Goal: Task Accomplishment & Management: Manage account settings

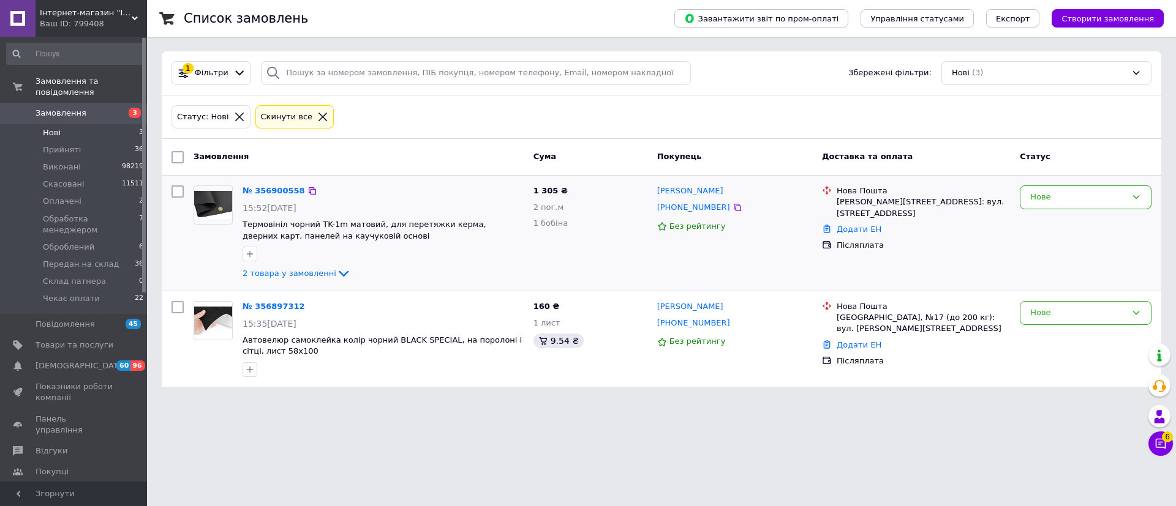
click at [1066, 211] on div "Нове" at bounding box center [1085, 233] width 141 height 105
click at [1075, 200] on div "Нове" at bounding box center [1078, 197] width 96 height 13
click at [1068, 230] on li "Прийнято" at bounding box center [1085, 223] width 130 height 23
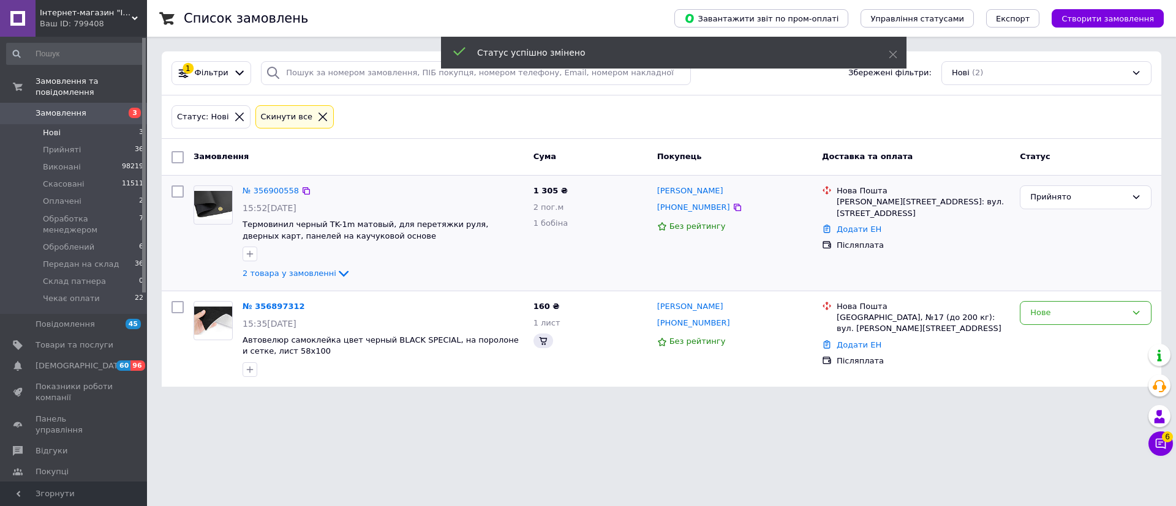
click at [1058, 320] on div "Нове" at bounding box center [1078, 313] width 96 height 13
click at [1055, 343] on li "Прийнято" at bounding box center [1085, 339] width 130 height 23
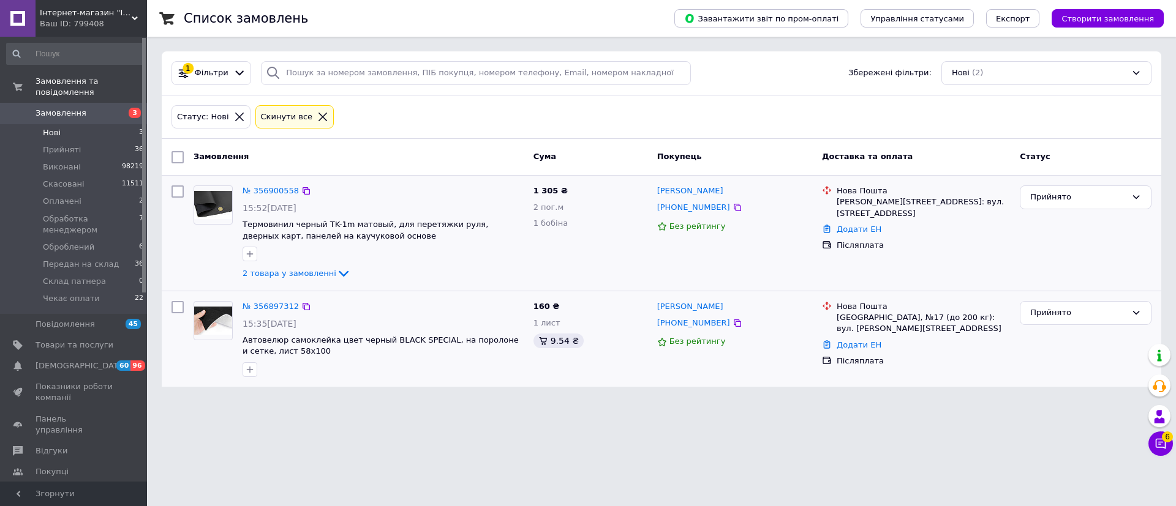
click at [50, 119] on span "Замовлення" at bounding box center [61, 113] width 51 height 11
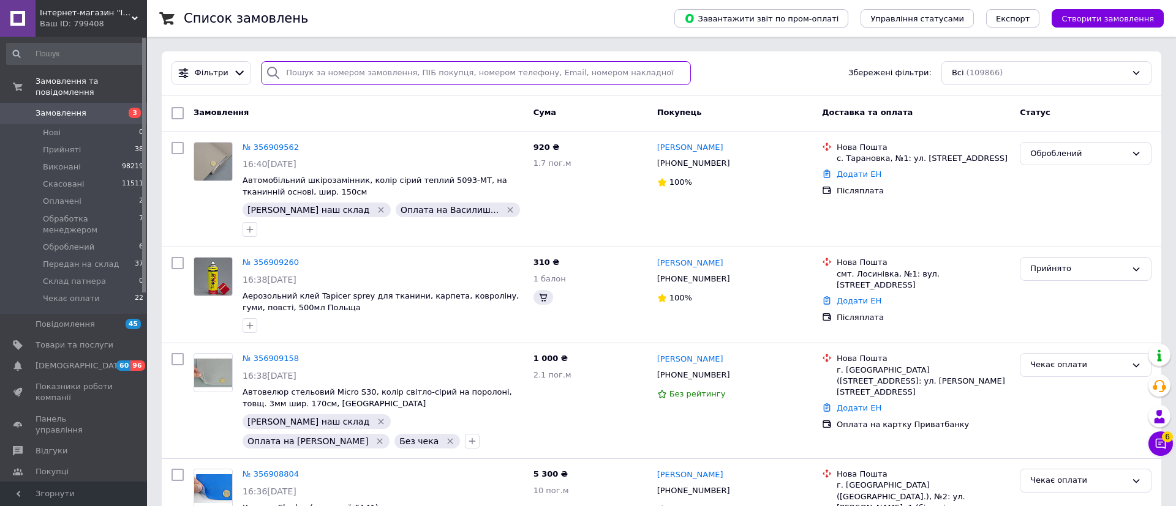
click at [380, 67] on input "search" at bounding box center [476, 73] width 430 height 24
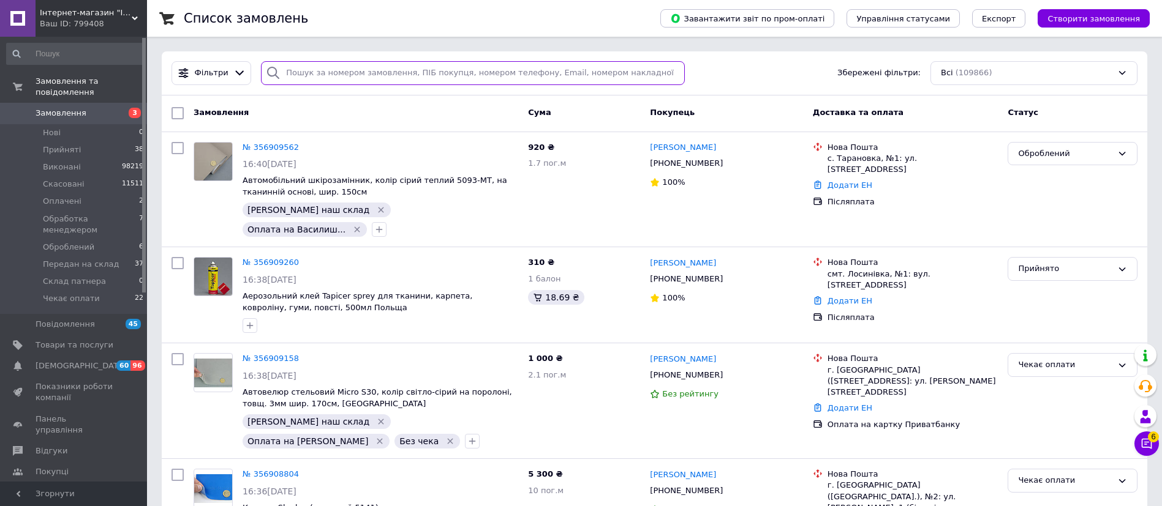
paste input "[PHONE_NUMBER]"
click at [373, 77] on input "search" at bounding box center [473, 73] width 424 height 24
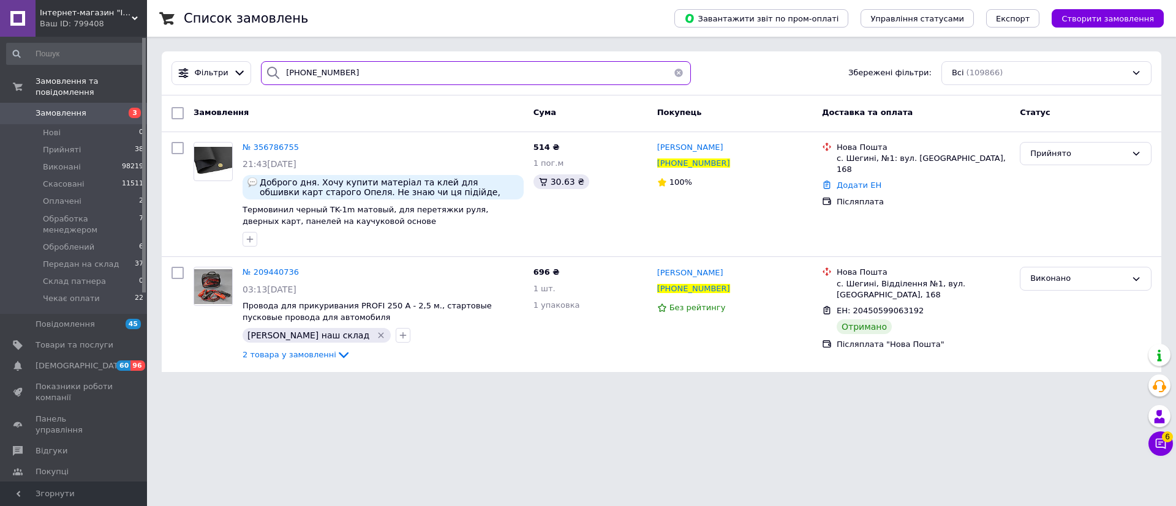
type input "[PHONE_NUMBER]"
click at [272, 151] on span "№ 356786755" at bounding box center [271, 147] width 56 height 9
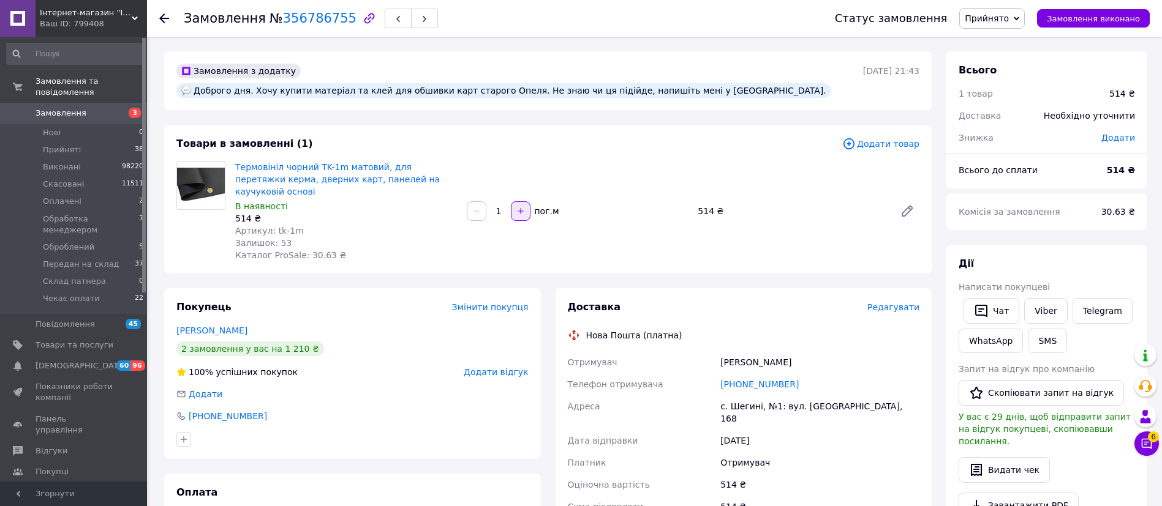
click at [524, 216] on icon "button" at bounding box center [520, 211] width 9 height 9
type input "2"
click at [855, 151] on span "Додати товар" at bounding box center [880, 143] width 77 height 13
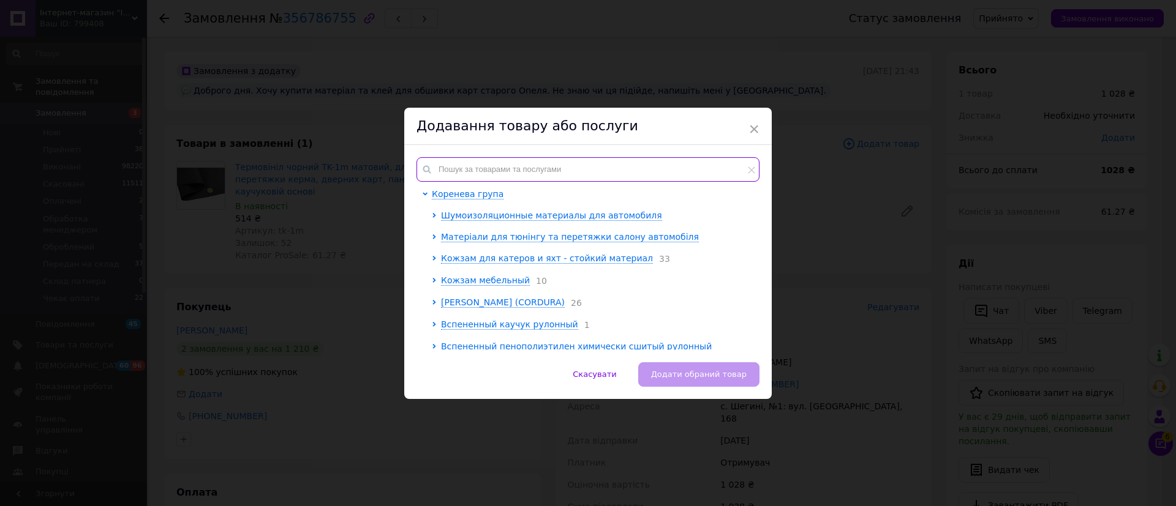
click at [609, 167] on input "text" at bounding box center [587, 169] width 343 height 24
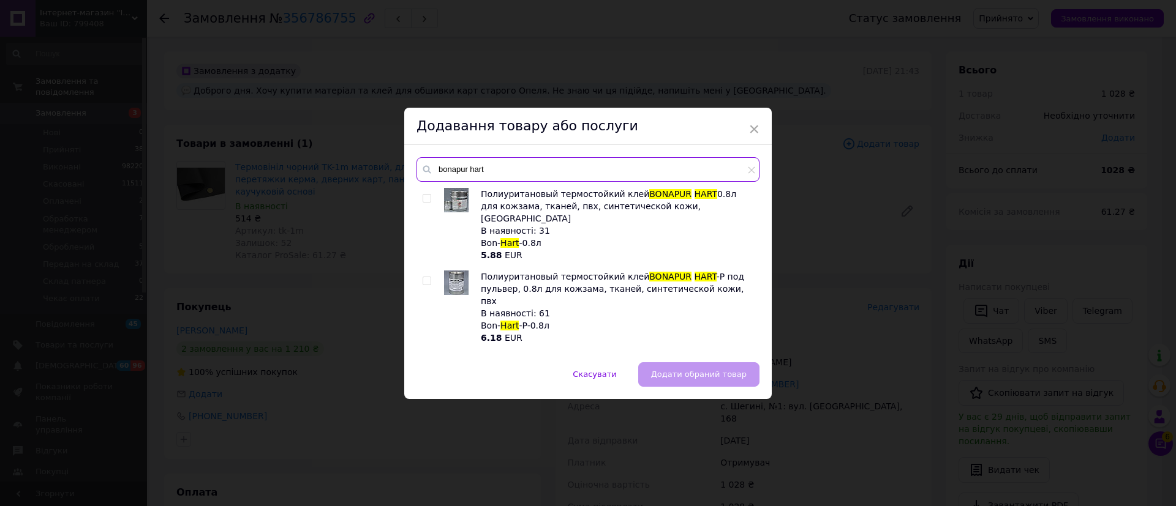
type input "bonapur hart"
click at [426, 197] on span at bounding box center [427, 198] width 9 height 9
click at [426, 197] on input "checkbox" at bounding box center [427, 199] width 8 height 8
checkbox input "true"
click at [673, 369] on button "Додати обраний товар" at bounding box center [698, 375] width 121 height 24
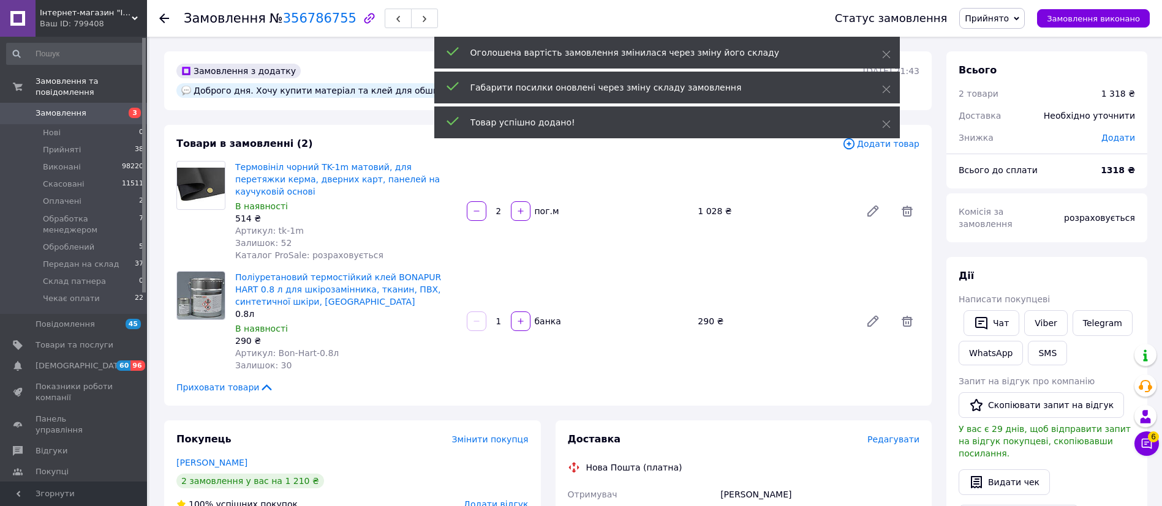
scroll to position [92, 0]
